Goal: Register for event/course

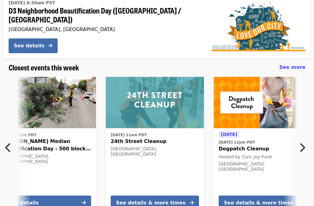
scroll to position [0, 114]
click at [164, 199] on div "See details & more times" at bounding box center [151, 202] width 70 height 7
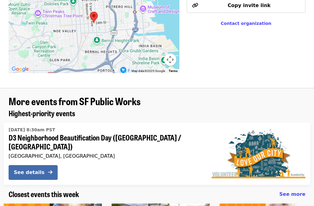
scroll to position [462, 0]
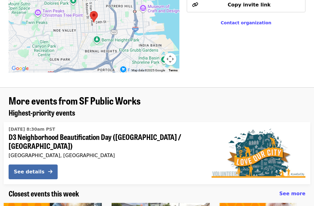
click at [96, 103] on span "More events from SF Public Works" at bounding box center [75, 100] width 132 height 14
click at [54, 107] on span "Highest-priority events" at bounding box center [42, 112] width 67 height 11
click at [58, 100] on span "More events from SF Public Works" at bounding box center [75, 100] width 132 height 14
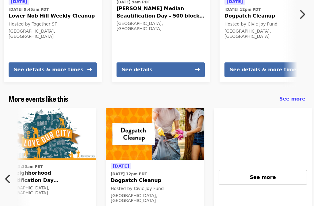
scroll to position [0, 330]
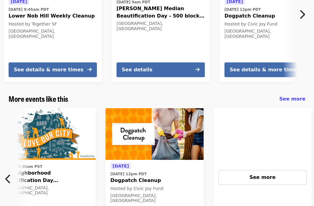
click at [264, 174] on span "See more" at bounding box center [263, 177] width 26 height 6
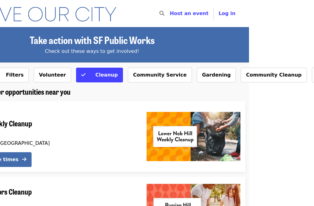
scroll to position [0, 65]
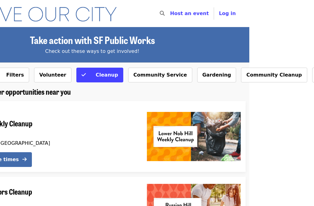
click at [156, 74] on button "Community Service" at bounding box center [160, 75] width 64 height 15
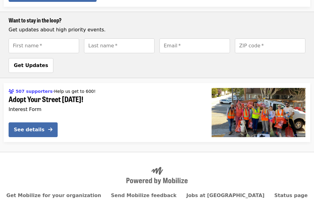
scroll to position [509, 0]
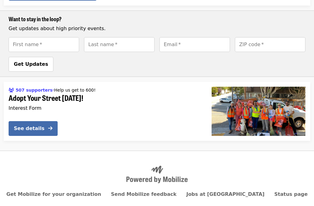
click at [38, 125] on div "See details" at bounding box center [29, 128] width 31 height 7
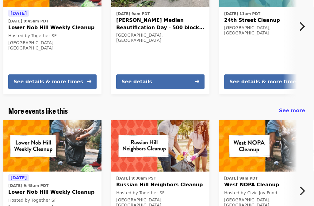
scroll to position [595, 0]
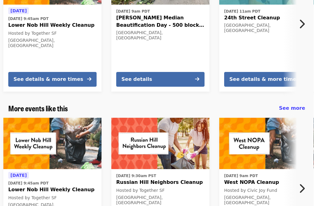
click at [262, 141] on img at bounding box center [269, 144] width 98 height 52
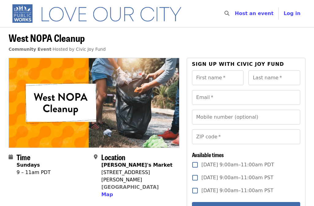
scroll to position [2, 0]
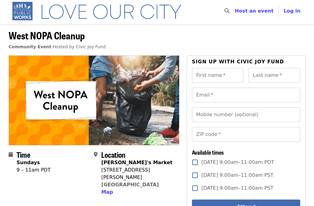
click at [259, 205] on button "Attend" at bounding box center [246, 207] width 108 height 15
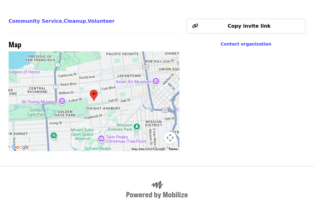
scroll to position [383, 0]
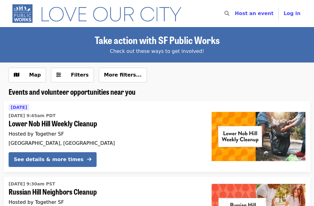
scroll to position [132, 0]
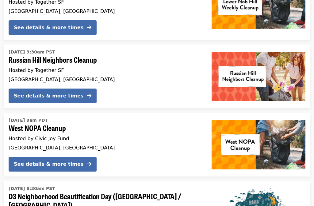
click at [74, 95] on button "See details & more times" at bounding box center [53, 95] width 88 height 15
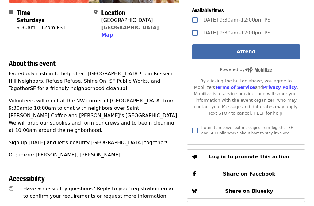
scroll to position [145, 0]
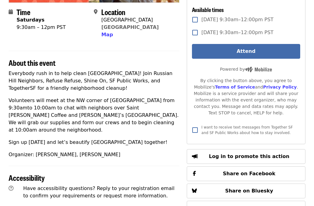
click at [141, 185] on p "Have accessibility questions? Reply to your registration email to confirm your …" at bounding box center [101, 192] width 156 height 15
click at [135, 186] on span "Have accessibility questions? Reply to your registration email to confirm your …" at bounding box center [98, 191] width 151 height 13
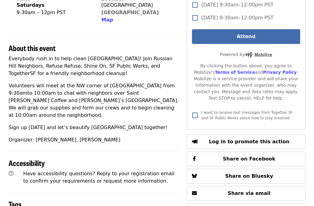
scroll to position [160, 0]
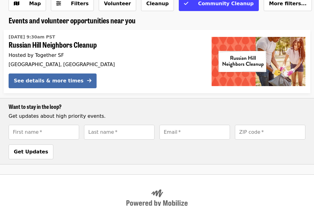
scroll to position [71, 0]
click at [76, 115] on span "Get updates about high priority events." at bounding box center [57, 116] width 97 height 6
click at [53, 110] on div "Want to stay in the loop? Get updates about high priority events. First name   …" at bounding box center [157, 131] width 307 height 56
click at [38, 152] on span "Get Updates" at bounding box center [31, 152] width 34 height 6
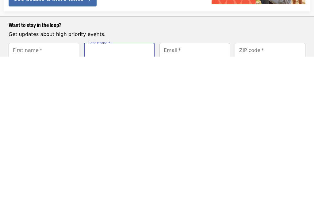
scroll to position [0, 0]
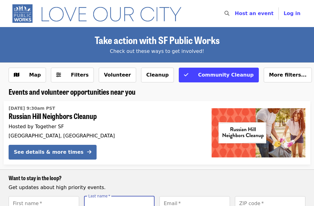
click at [191, 50] on div "Check out these ways to get involved!" at bounding box center [157, 51] width 297 height 7
click at [185, 40] on span "Take action with SF Public Works" at bounding box center [157, 40] width 125 height 14
click at [174, 46] on span "Take action with SF Public Works" at bounding box center [157, 40] width 125 height 14
click at [167, 44] on span "Take action with SF Public Works" at bounding box center [157, 40] width 125 height 14
click at [115, 76] on button "Volunteer" at bounding box center [117, 75] width 37 height 15
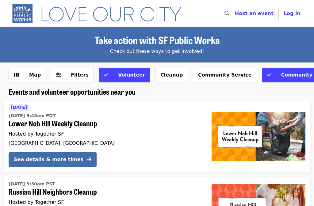
click at [210, 74] on button "Community Service" at bounding box center [225, 75] width 64 height 15
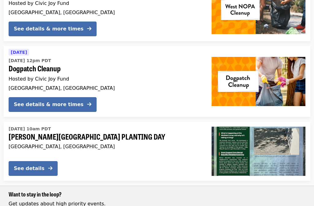
scroll to position [267, 0]
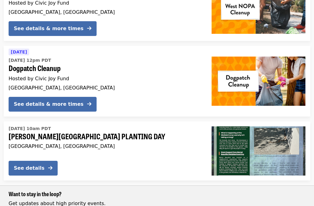
click at [48, 166] on icon "arrow-right icon" at bounding box center [50, 168] width 4 height 6
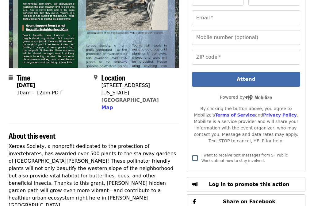
scroll to position [79, 0]
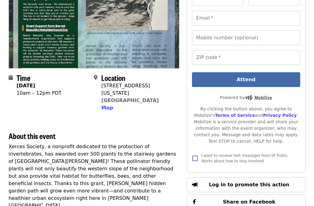
click at [111, 104] on button "Map" at bounding box center [107, 107] width 12 height 7
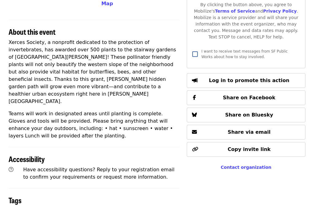
scroll to position [382, 0]
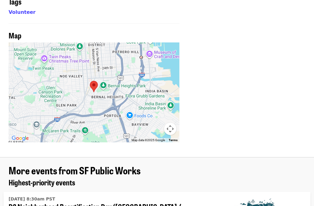
click at [108, 67] on div at bounding box center [94, 92] width 171 height 100
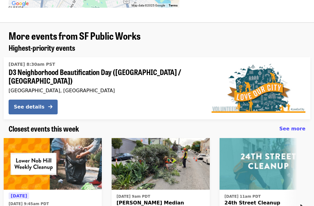
scroll to position [516, 0]
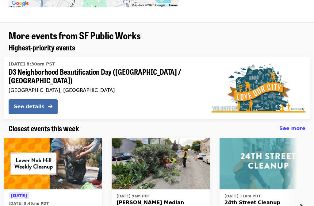
click at [262, 199] on span "24th Street Cleanup" at bounding box center [269, 202] width 88 height 7
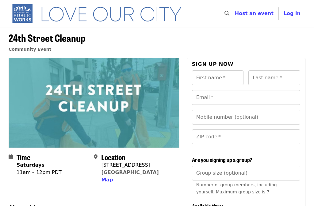
click at [111, 181] on span "Map" at bounding box center [107, 180] width 12 height 6
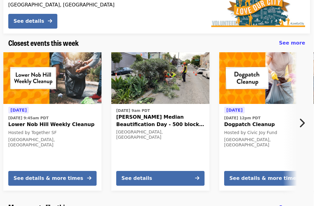
scroll to position [613, 0]
click at [264, 80] on img at bounding box center [269, 78] width 98 height 52
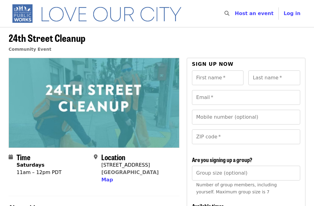
scroll to position [426, 0]
